Goal: Go to known website: Access a specific website the user already knows

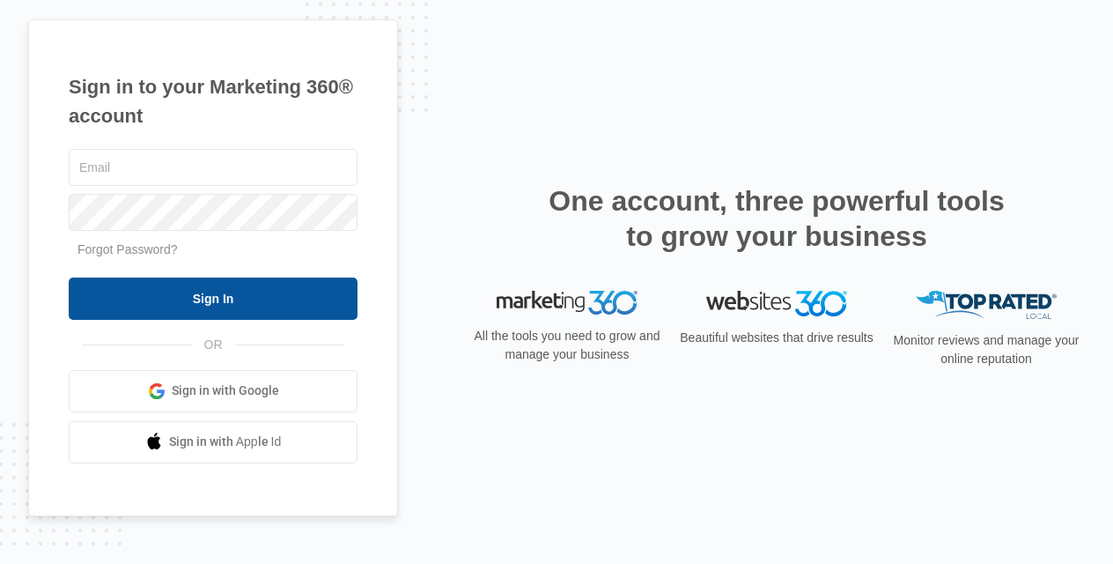
type input "[EMAIL_ADDRESS][DOMAIN_NAME]"
click at [204, 306] on input "Sign In" at bounding box center [213, 298] width 289 height 42
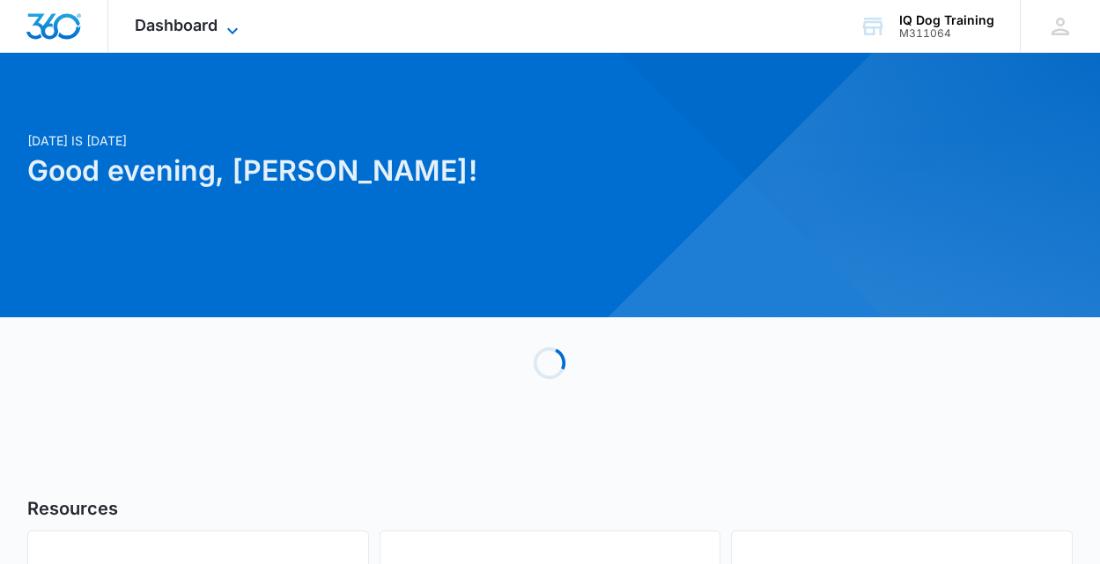
click at [159, 29] on span "Dashboard" at bounding box center [176, 25] width 83 height 18
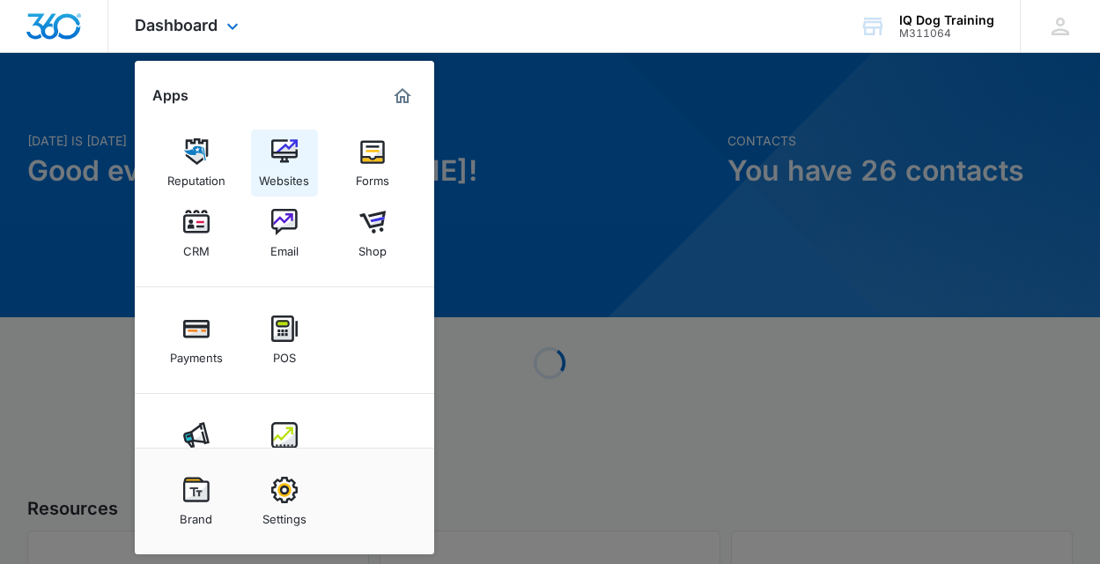
click at [299, 168] on div "Websites" at bounding box center [284, 176] width 50 height 23
